Goal: Task Accomplishment & Management: Manage account settings

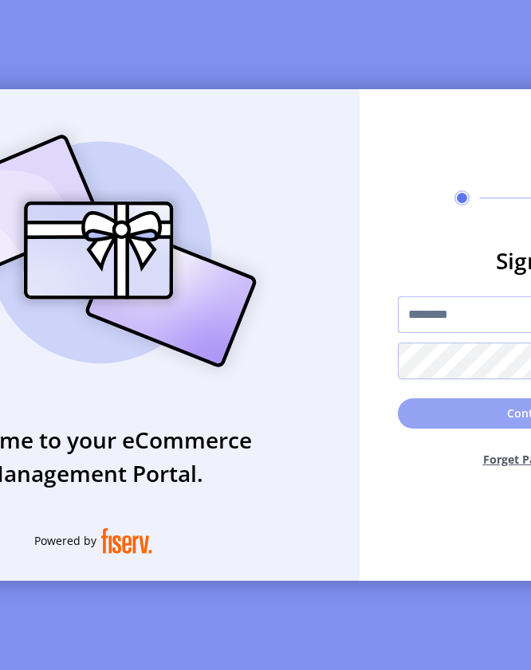
type input "**********"
click at [465, 423] on button "Continue" at bounding box center [532, 414] width 268 height 30
